Goal: Register for event/course

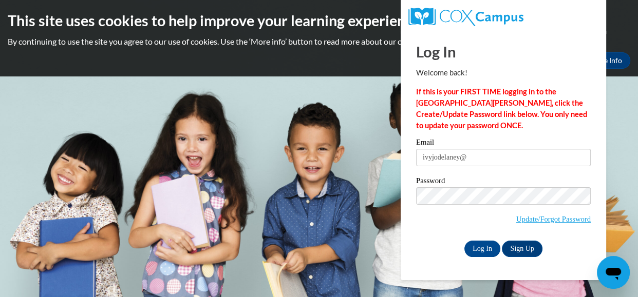
type input "Ivyjodelaney@gmail.com"
click at [492, 241] on input "Log In" at bounding box center [482, 249] width 36 height 16
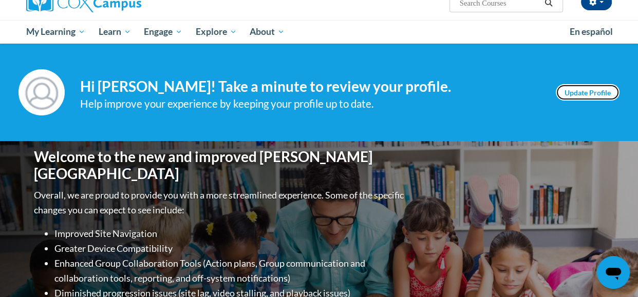
click at [598, 89] on link "Update Profile" at bounding box center [588, 92] width 64 height 16
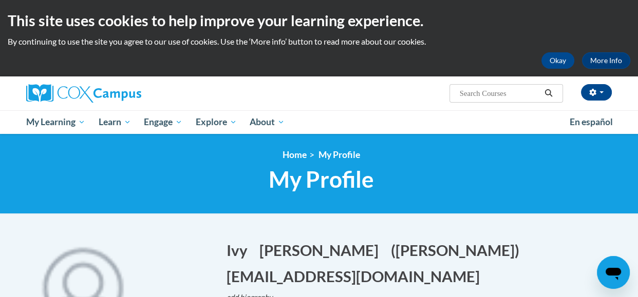
click at [460, 94] on input "Search..." at bounding box center [500, 93] width 82 height 12
type input "rhyme with me"
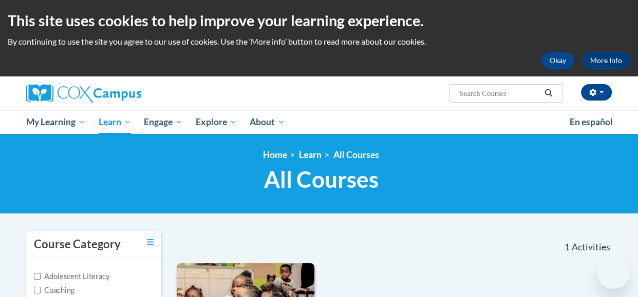
type input "rhyme with me"
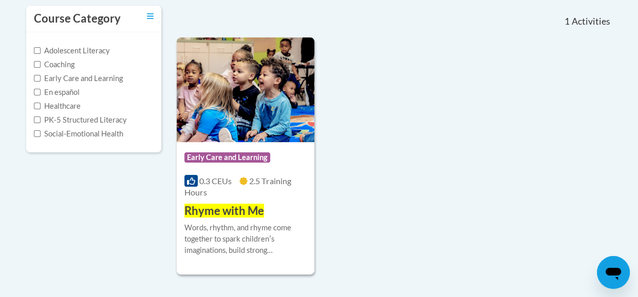
scroll to position [247, 0]
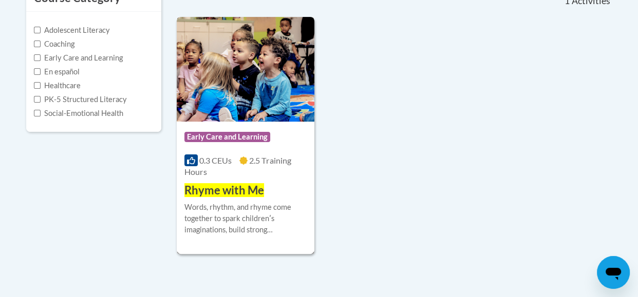
click at [239, 123] on div "Course Category: Early Care and Learning 0.3 CEUs 2.5 Training Hours COURSE Rhy…" at bounding box center [246, 160] width 138 height 77
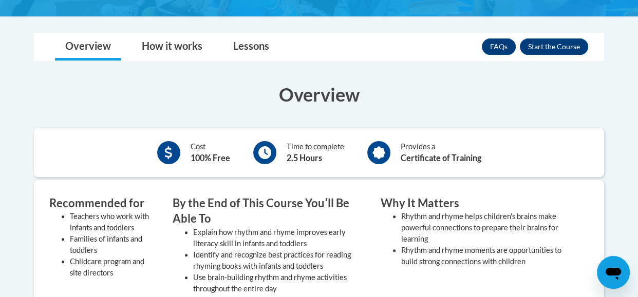
scroll to position [265, 0]
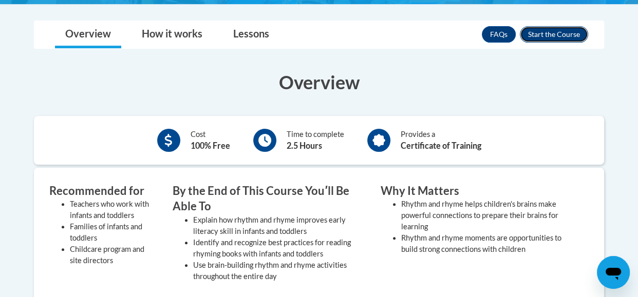
click at [569, 34] on button "Enroll" at bounding box center [554, 34] width 68 height 16
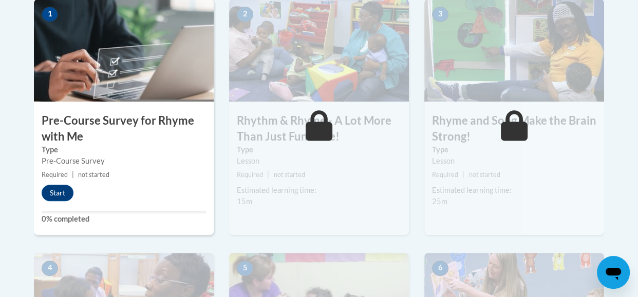
scroll to position [354, 0]
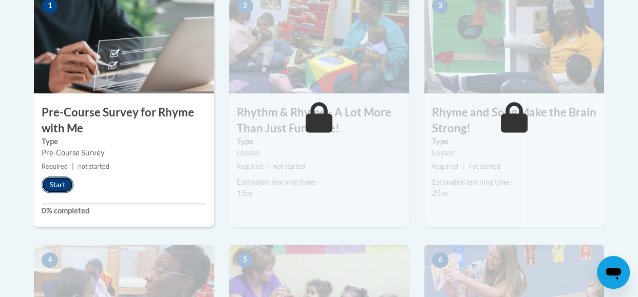
click at [58, 184] on button "Start" at bounding box center [58, 185] width 32 height 16
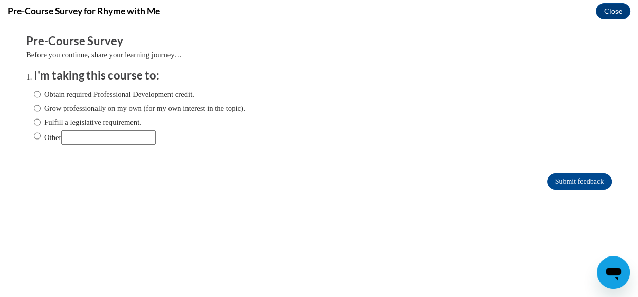
scroll to position [0, 0]
click at [95, 97] on label "Obtain required Professional Development credit." at bounding box center [114, 94] width 160 height 11
click at [41, 97] on input "Obtain required Professional Development credit." at bounding box center [37, 94] width 7 height 11
radio input "true"
click at [563, 186] on input "Submit feedback" at bounding box center [579, 182] width 65 height 16
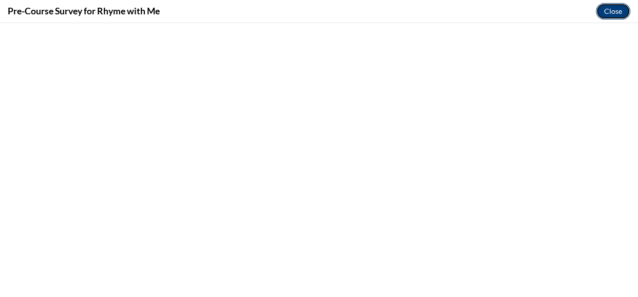
click at [613, 5] on button "Close" at bounding box center [613, 11] width 34 height 16
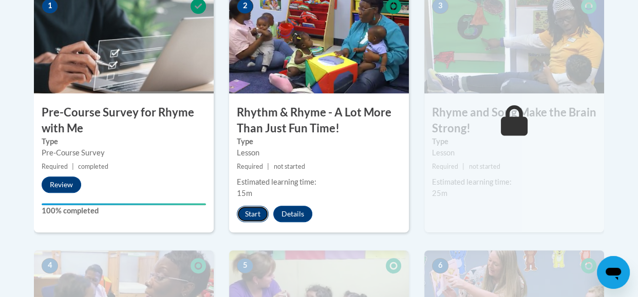
click at [252, 207] on button "Start" at bounding box center [253, 214] width 32 height 16
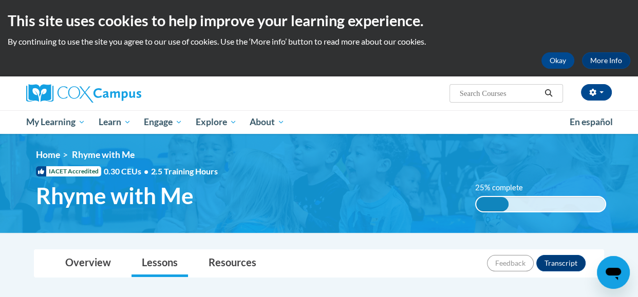
click at [369, 125] on ul "My Learning My Learning My Course Progress Certificates My Action Plans Group D…" at bounding box center [291, 122] width 543 height 24
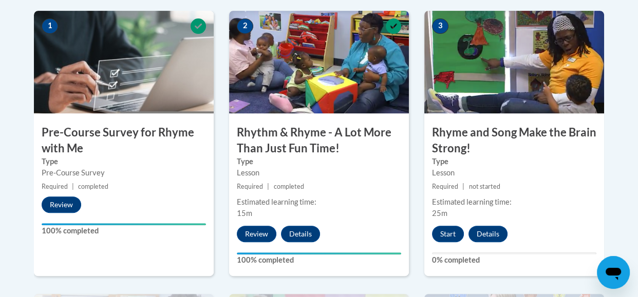
scroll to position [339, 0]
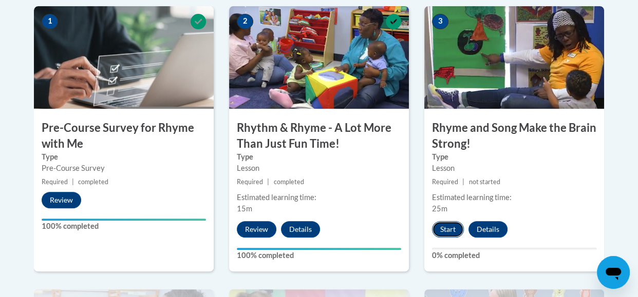
click at [449, 230] on button "Start" at bounding box center [448, 229] width 32 height 16
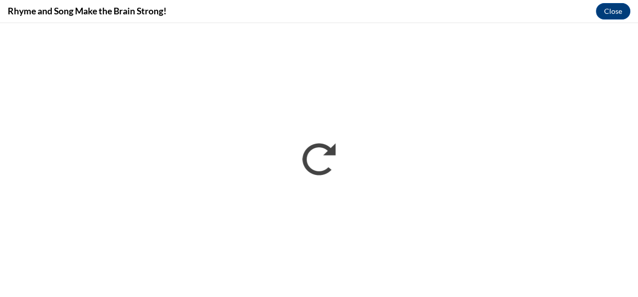
scroll to position [0, 0]
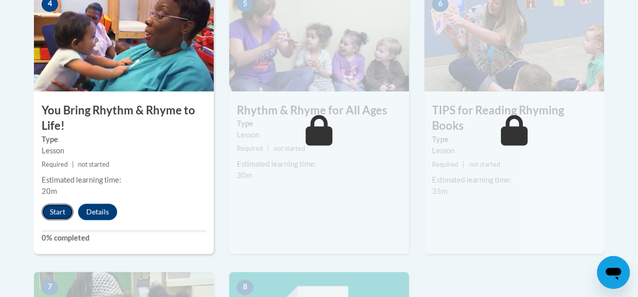
click at [64, 215] on button "Start" at bounding box center [58, 212] width 32 height 16
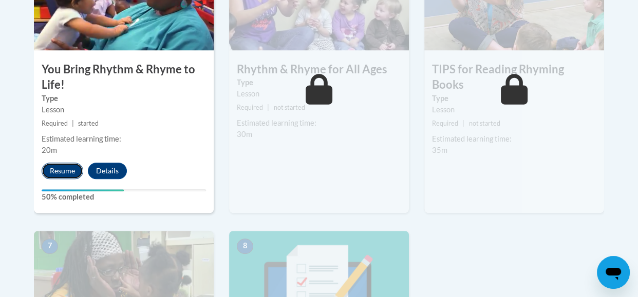
click at [64, 166] on button "Resume" at bounding box center [63, 171] width 42 height 16
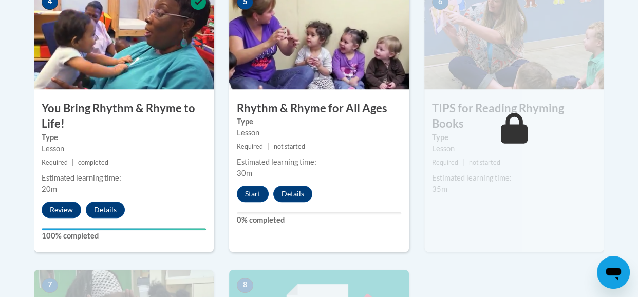
scroll to position [649, 0]
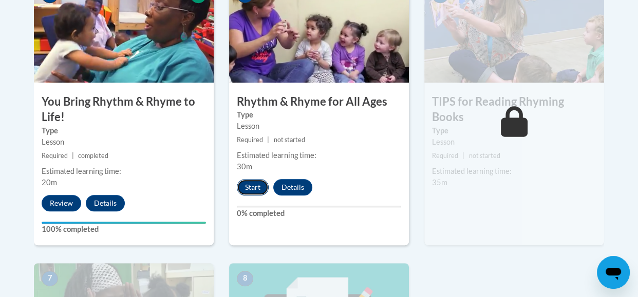
click at [263, 187] on button "Start" at bounding box center [253, 187] width 32 height 16
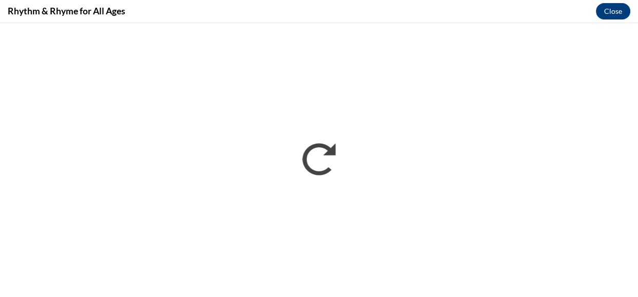
scroll to position [0, 0]
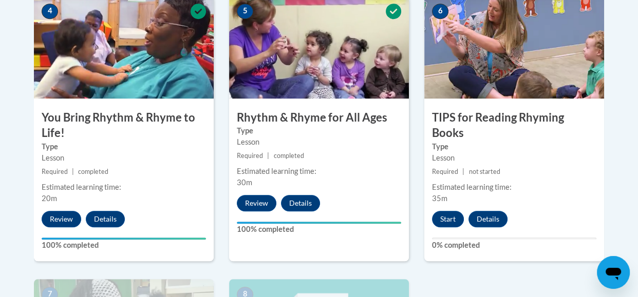
scroll to position [631, 0]
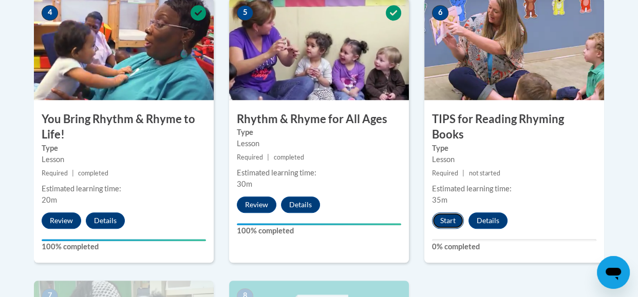
click at [448, 213] on button "Start" at bounding box center [448, 221] width 32 height 16
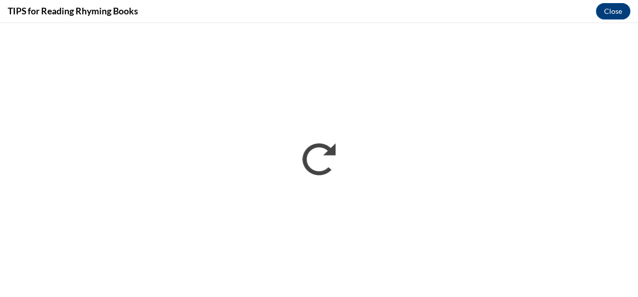
scroll to position [0, 0]
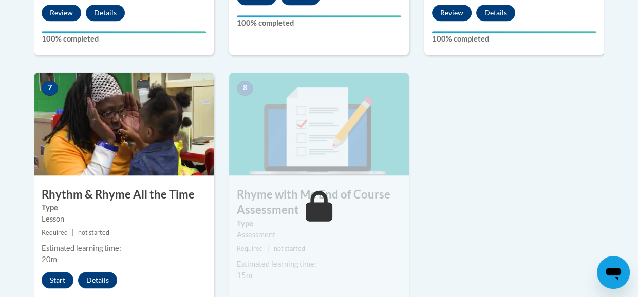
scroll to position [842, 0]
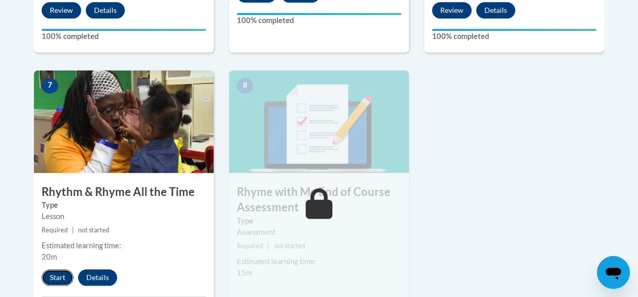
click at [60, 272] on button "Start" at bounding box center [58, 278] width 32 height 16
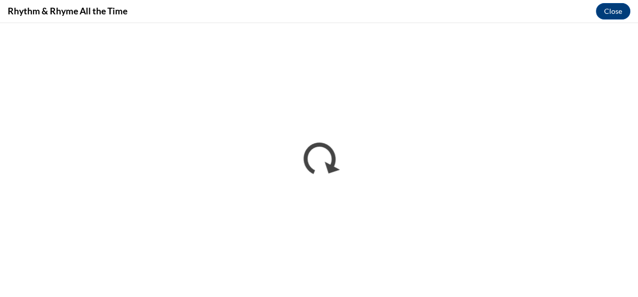
scroll to position [0, 0]
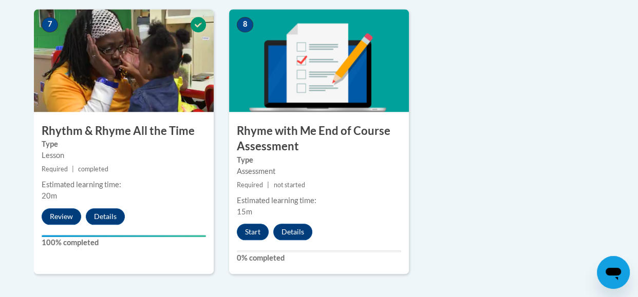
scroll to position [905, 0]
